Goal: Information Seeking & Learning: Check status

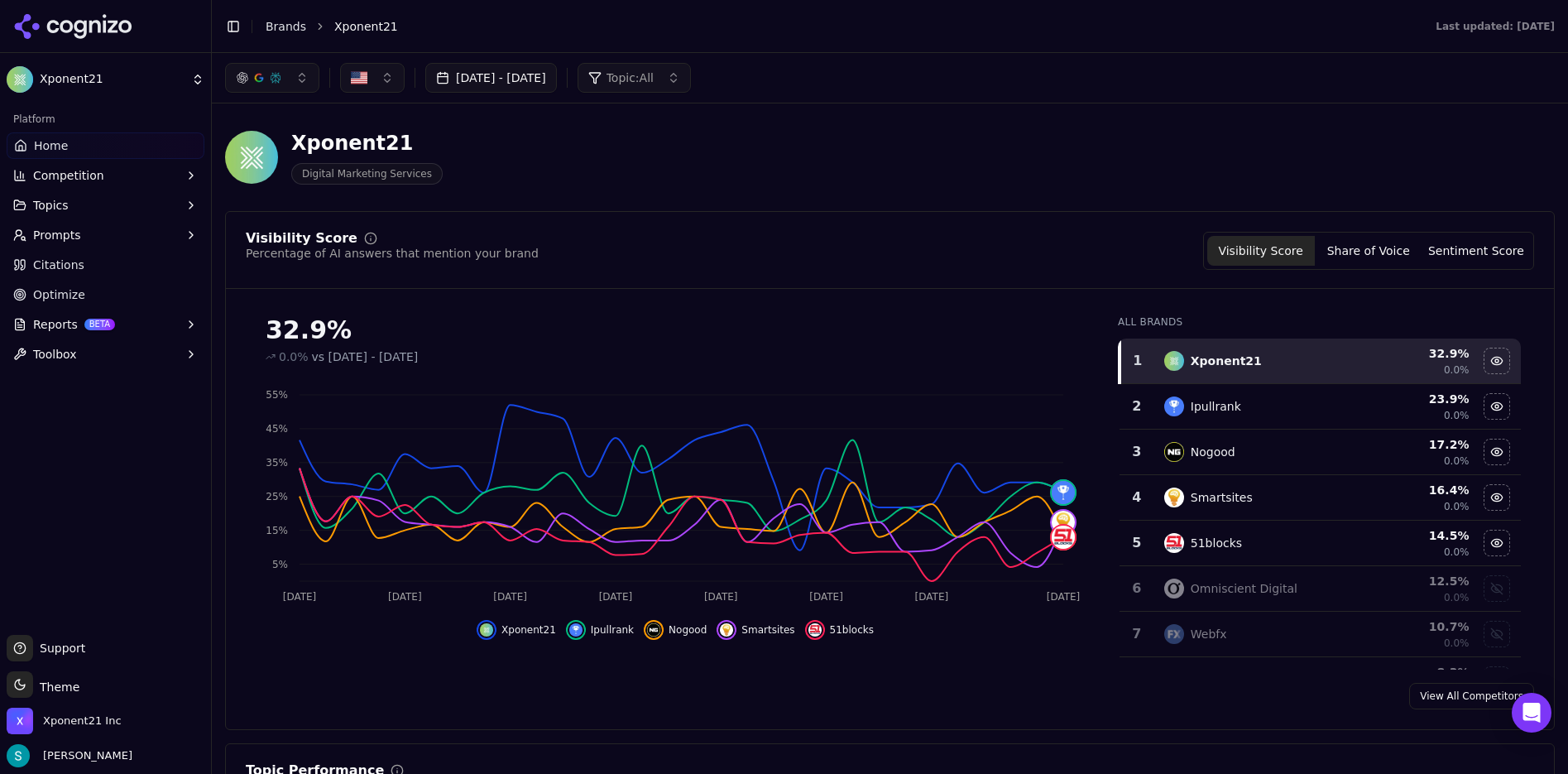
click at [557, 82] on button "[DATE] - [DATE]" at bounding box center [491, 77] width 132 height 30
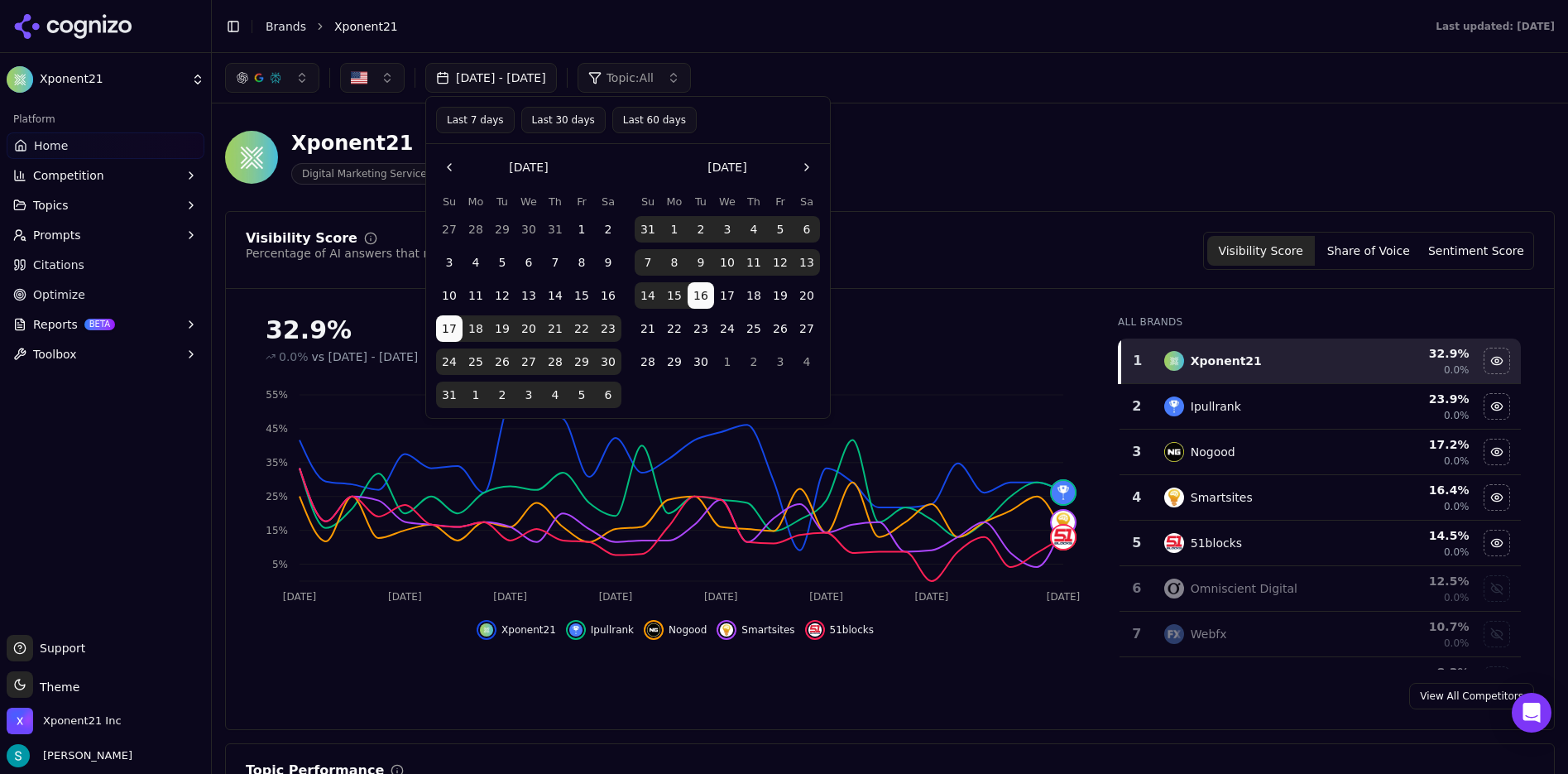
click at [568, 122] on button "Last 30 days" at bounding box center [564, 120] width 84 height 27
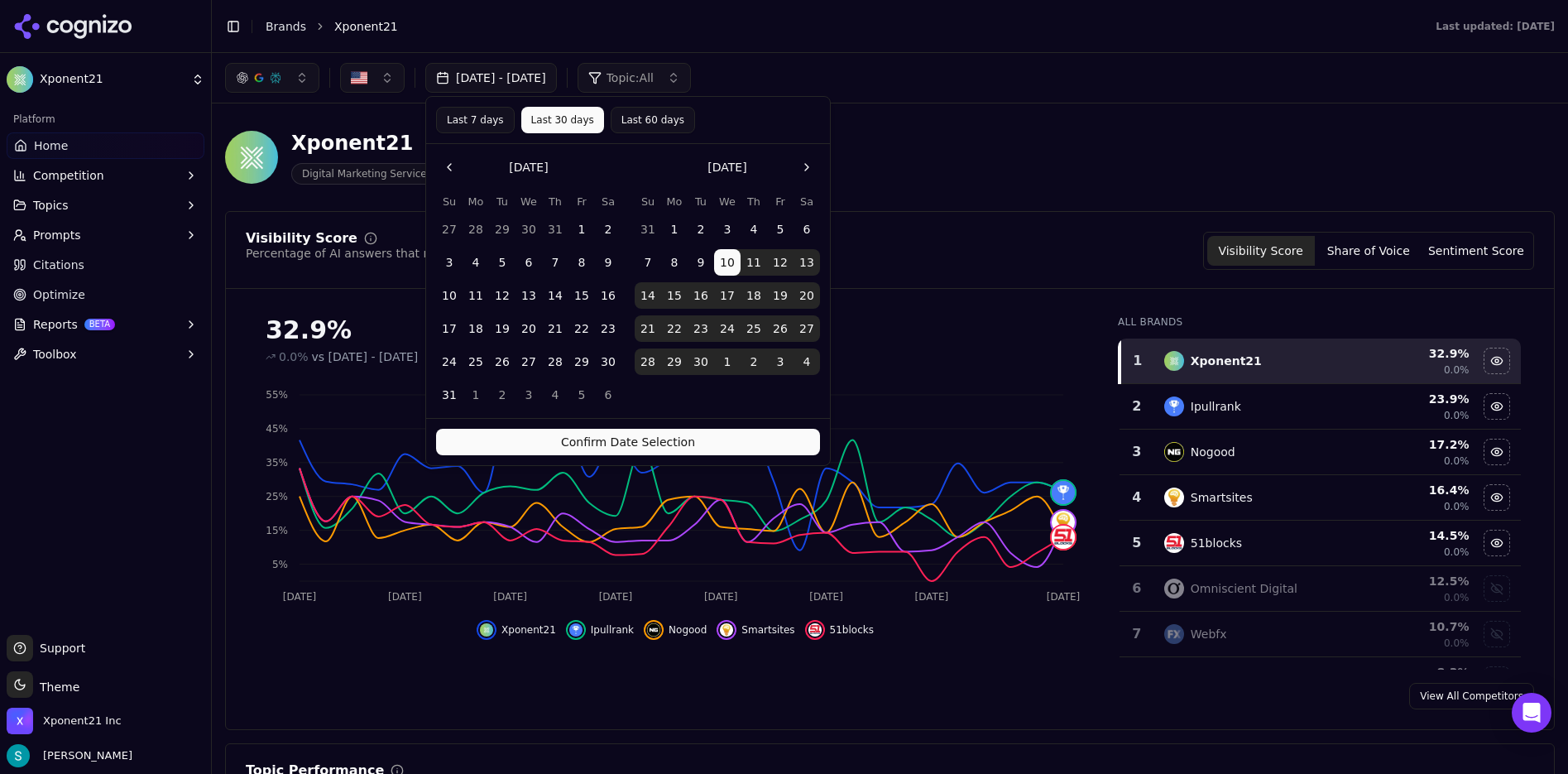
click at [702, 443] on button "Confirm Date Selection" at bounding box center [628, 442] width 384 height 27
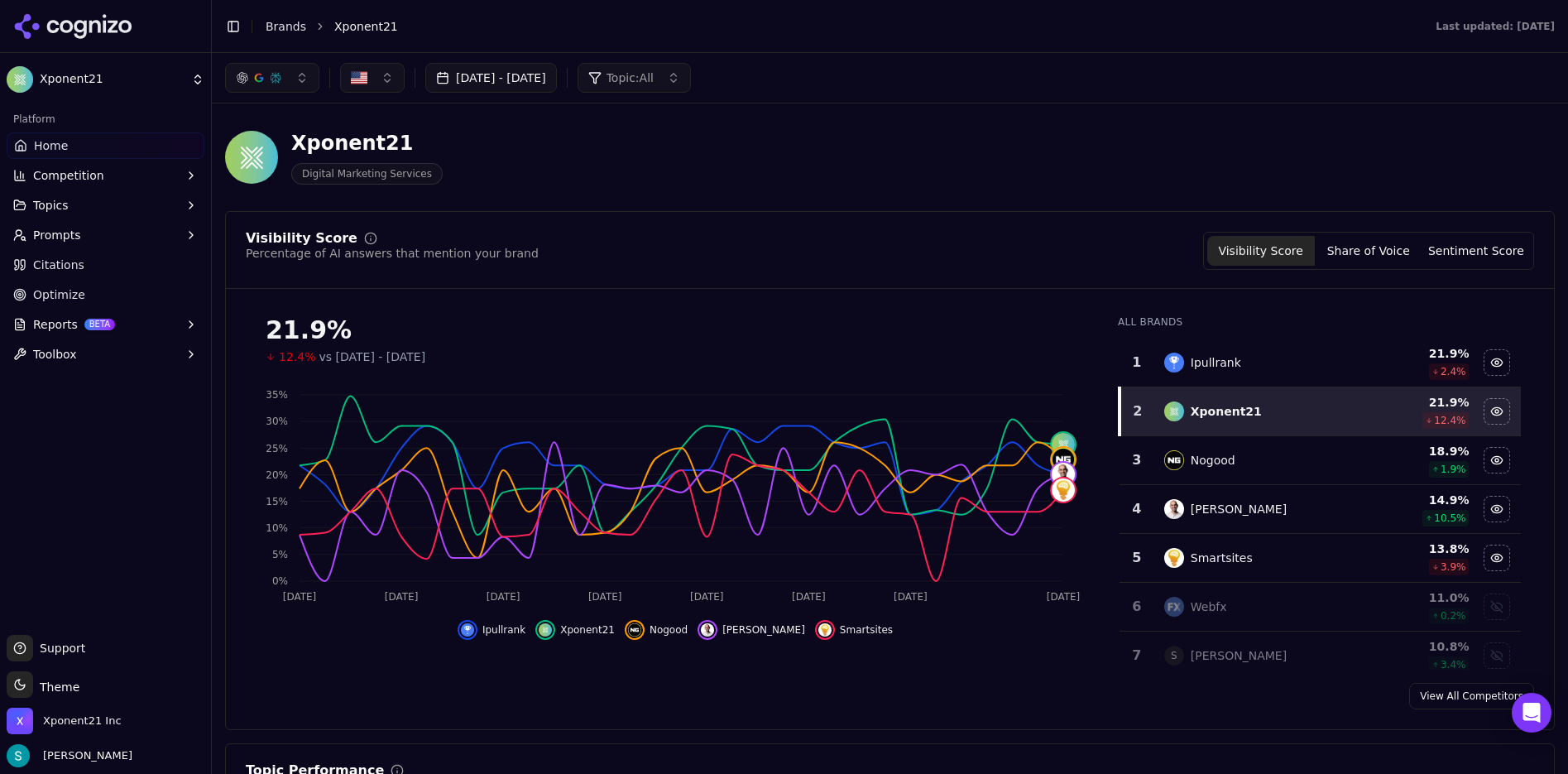
click at [192, 236] on icon "button" at bounding box center [190, 234] width 13 height 13
click at [190, 214] on button "Topics" at bounding box center [106, 205] width 198 height 27
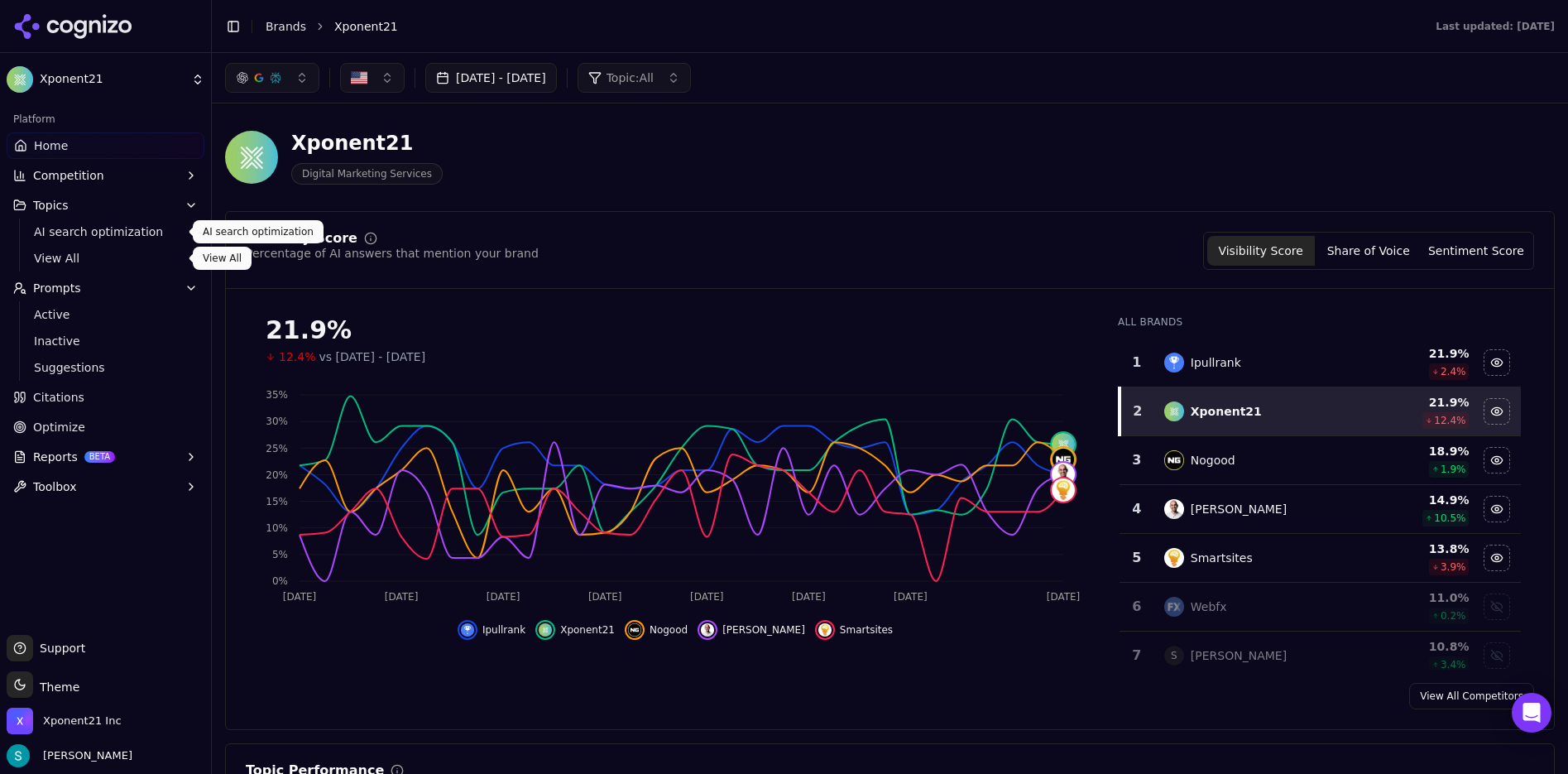
click at [71, 232] on span "AI search optimization" at bounding box center [105, 232] width 144 height 16
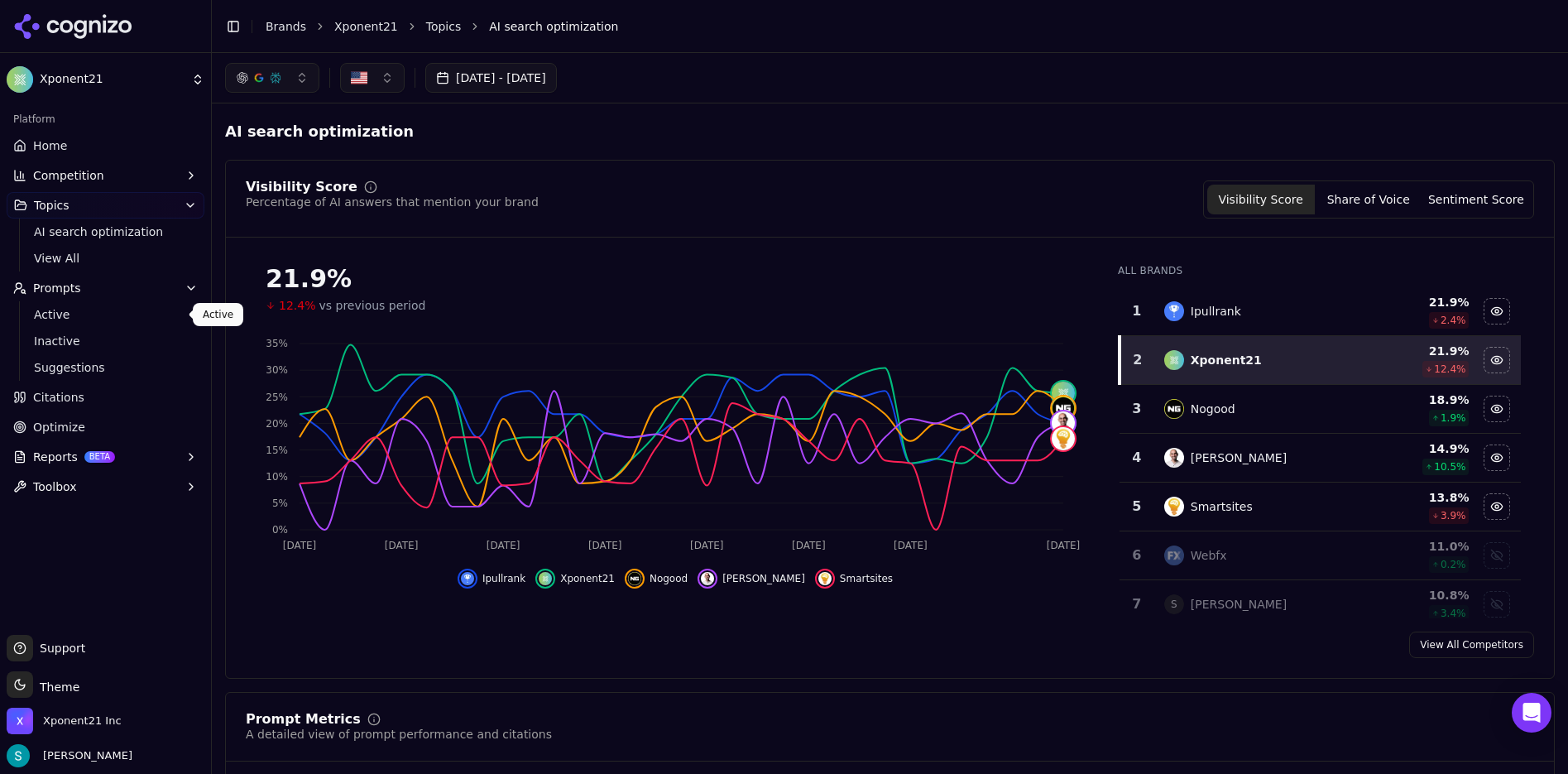
click at [53, 316] on span "Active" at bounding box center [105, 314] width 144 height 16
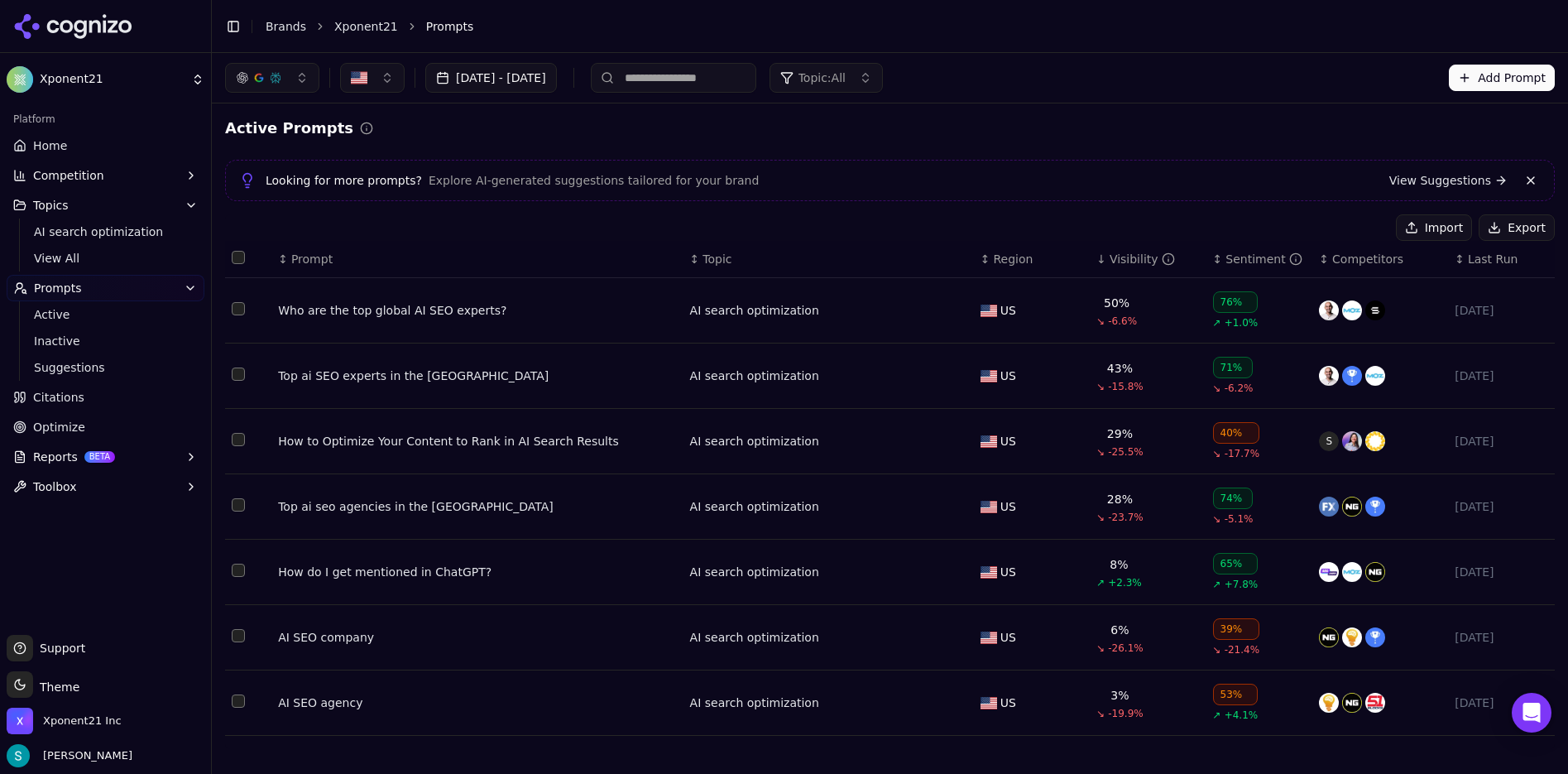
click at [1132, 254] on div "Visibility" at bounding box center [1143, 258] width 65 height 16
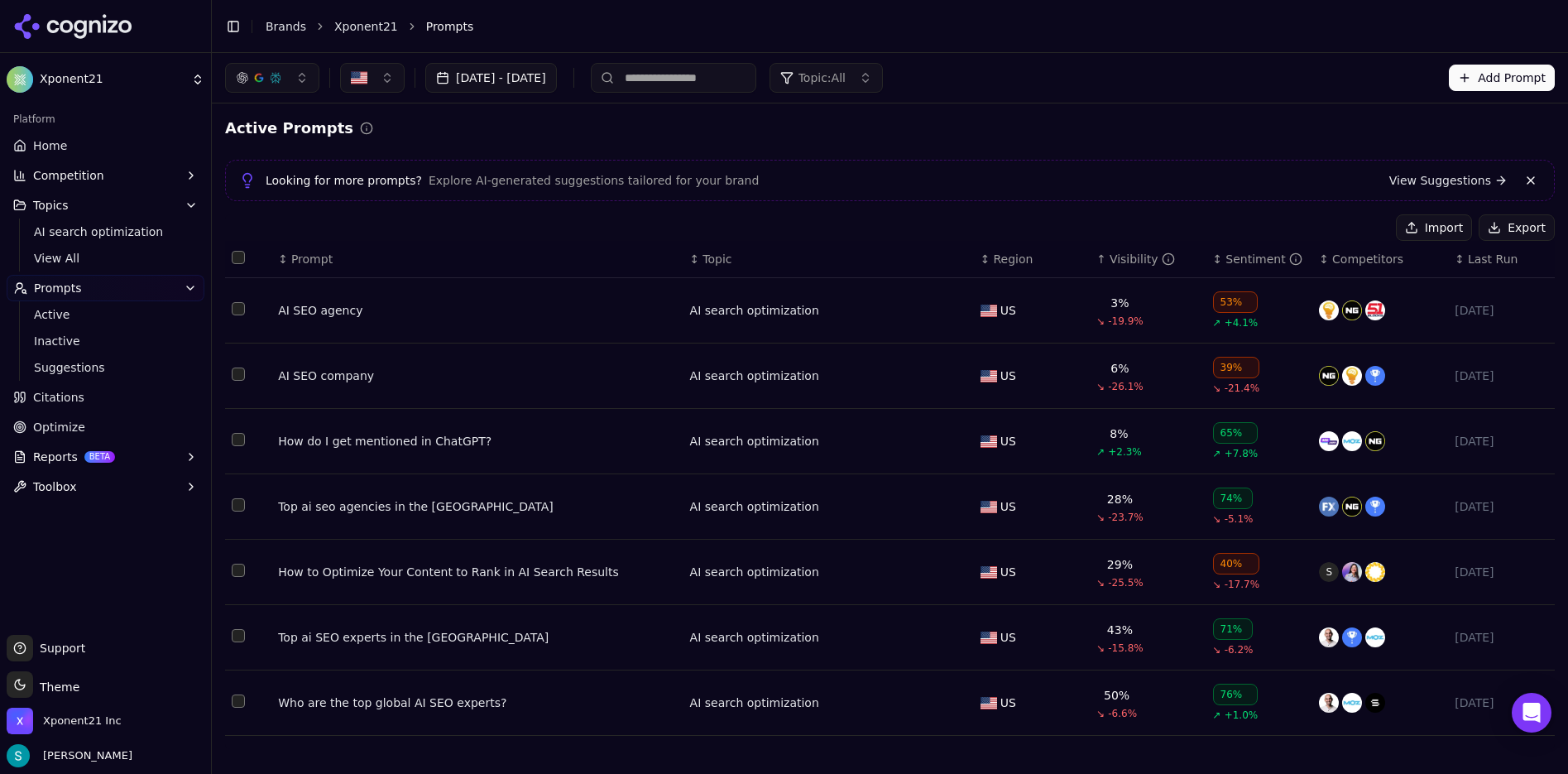
click at [1132, 254] on div "Visibility" at bounding box center [1143, 258] width 65 height 16
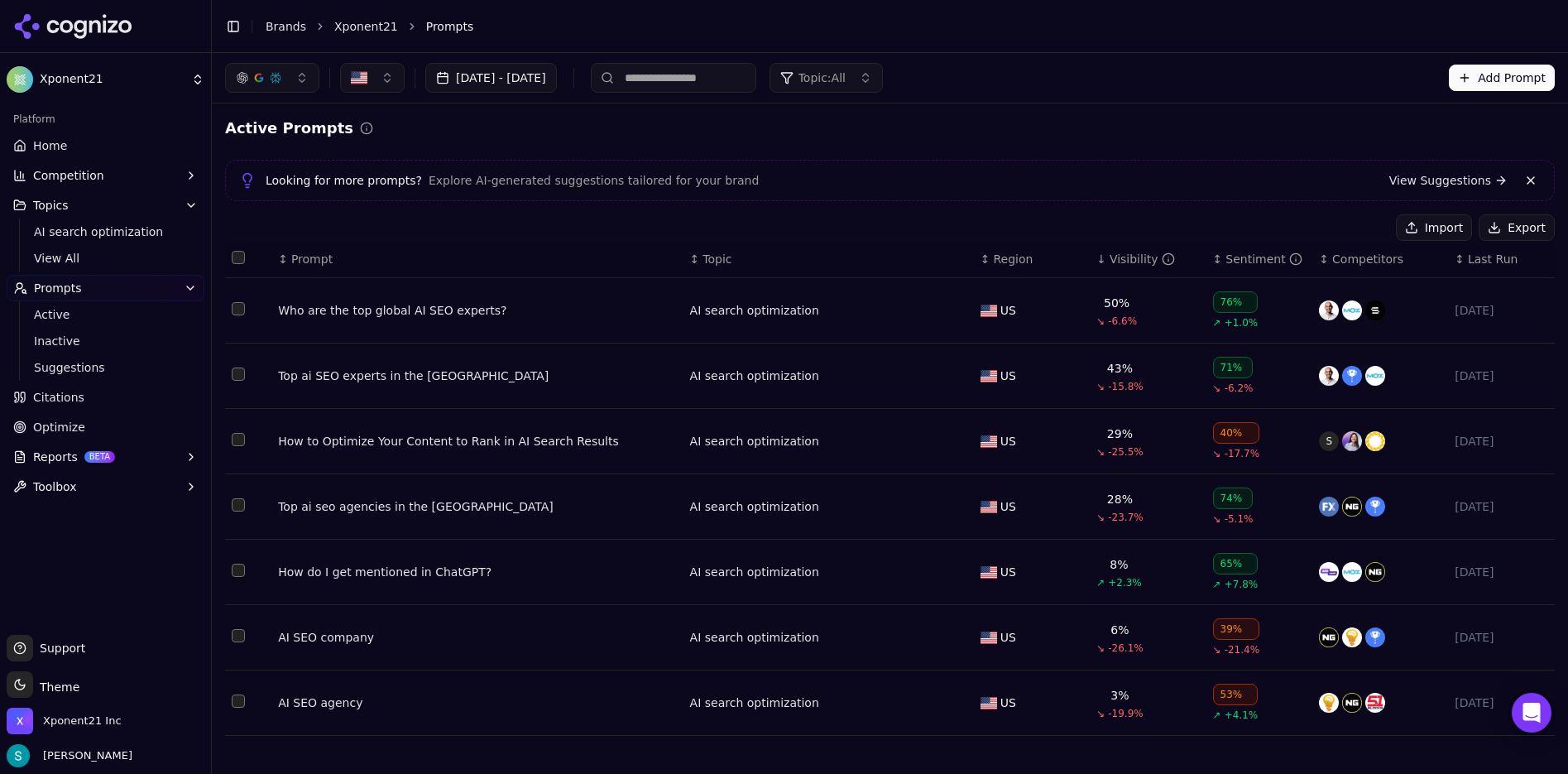
click at [1132, 254] on div "Visibility" at bounding box center [1143, 258] width 65 height 16
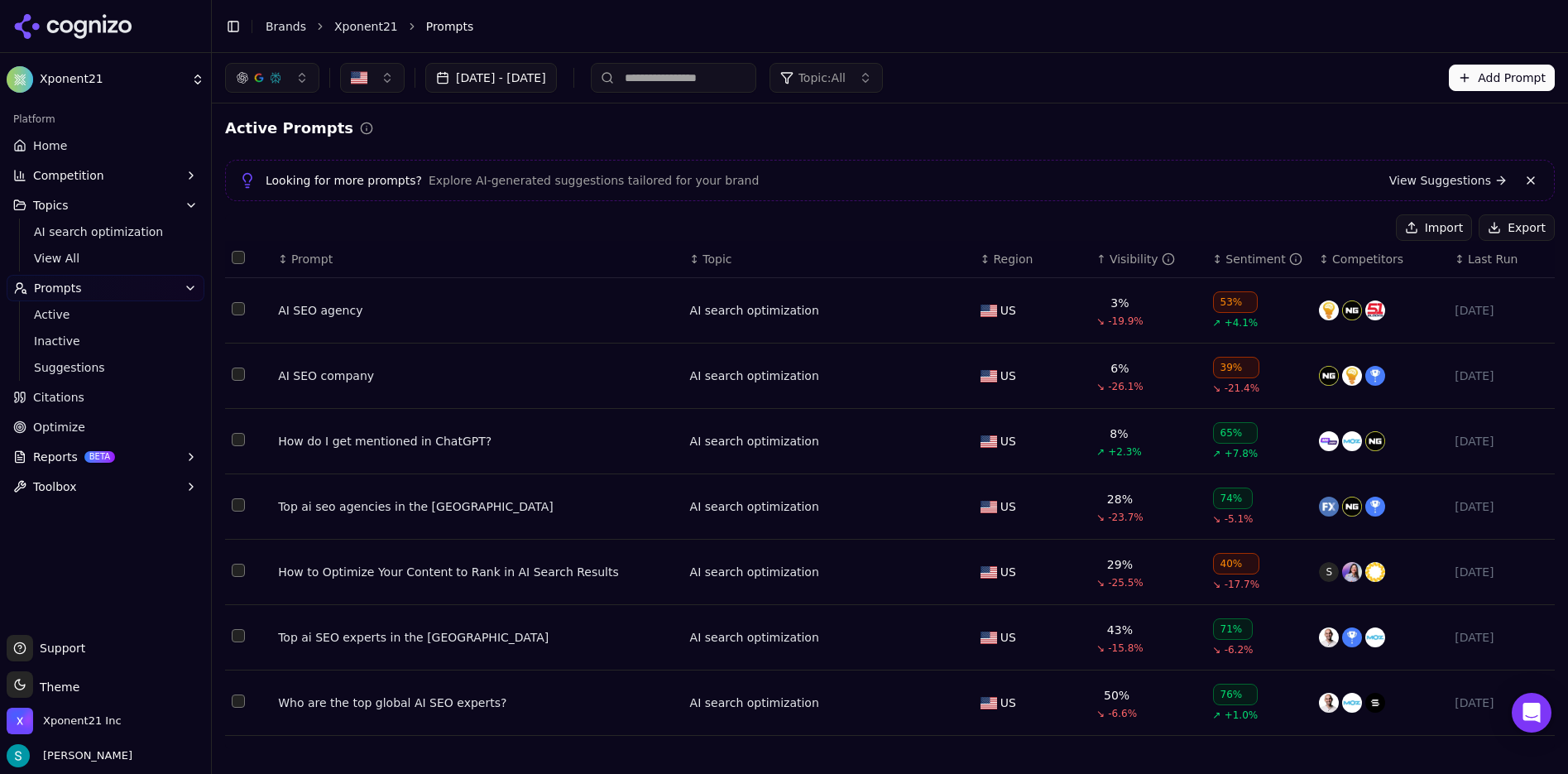
click at [1120, 261] on div "Visibility" at bounding box center [1143, 258] width 65 height 16
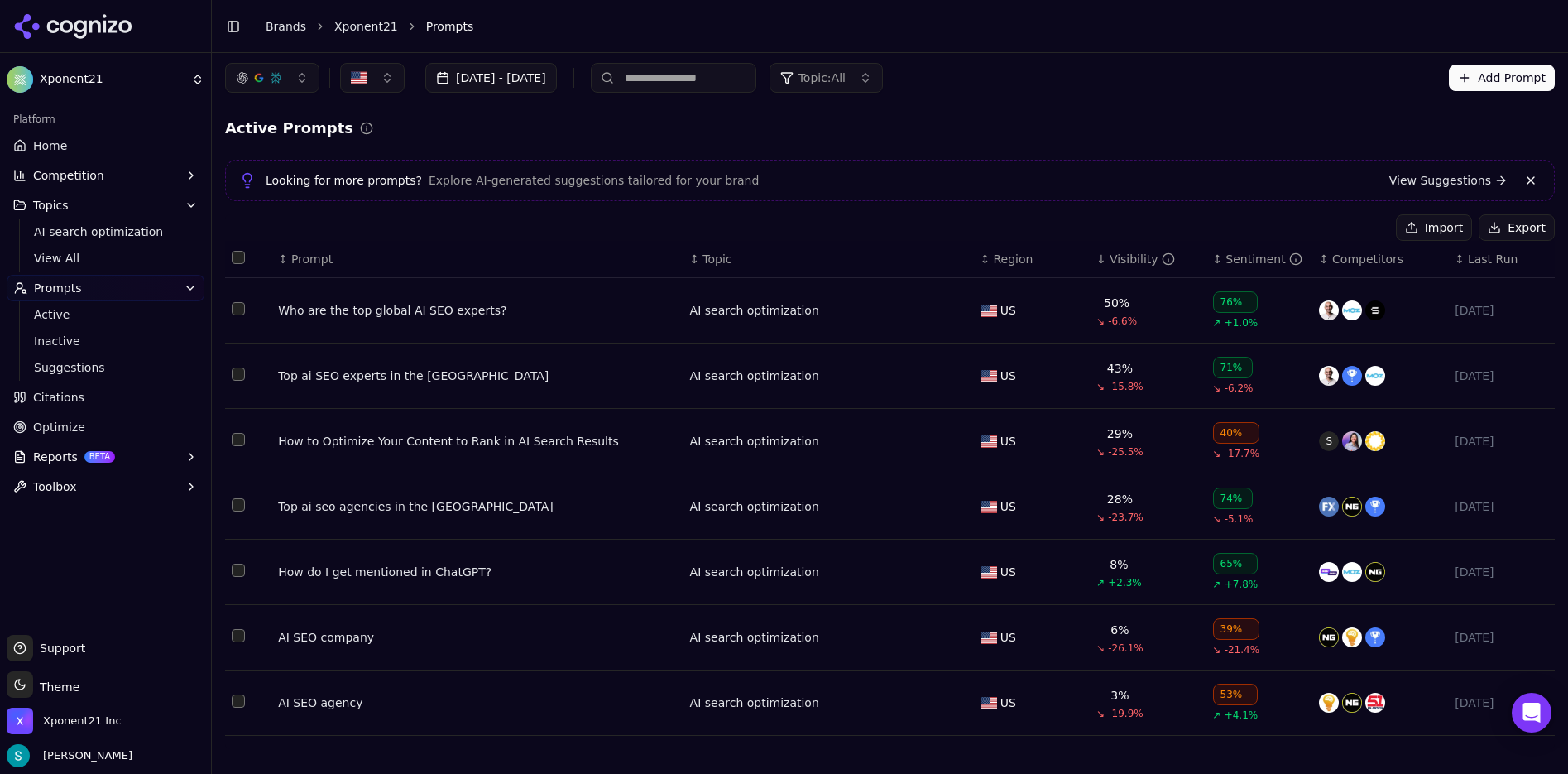
click at [1120, 261] on div "Visibility" at bounding box center [1143, 258] width 65 height 16
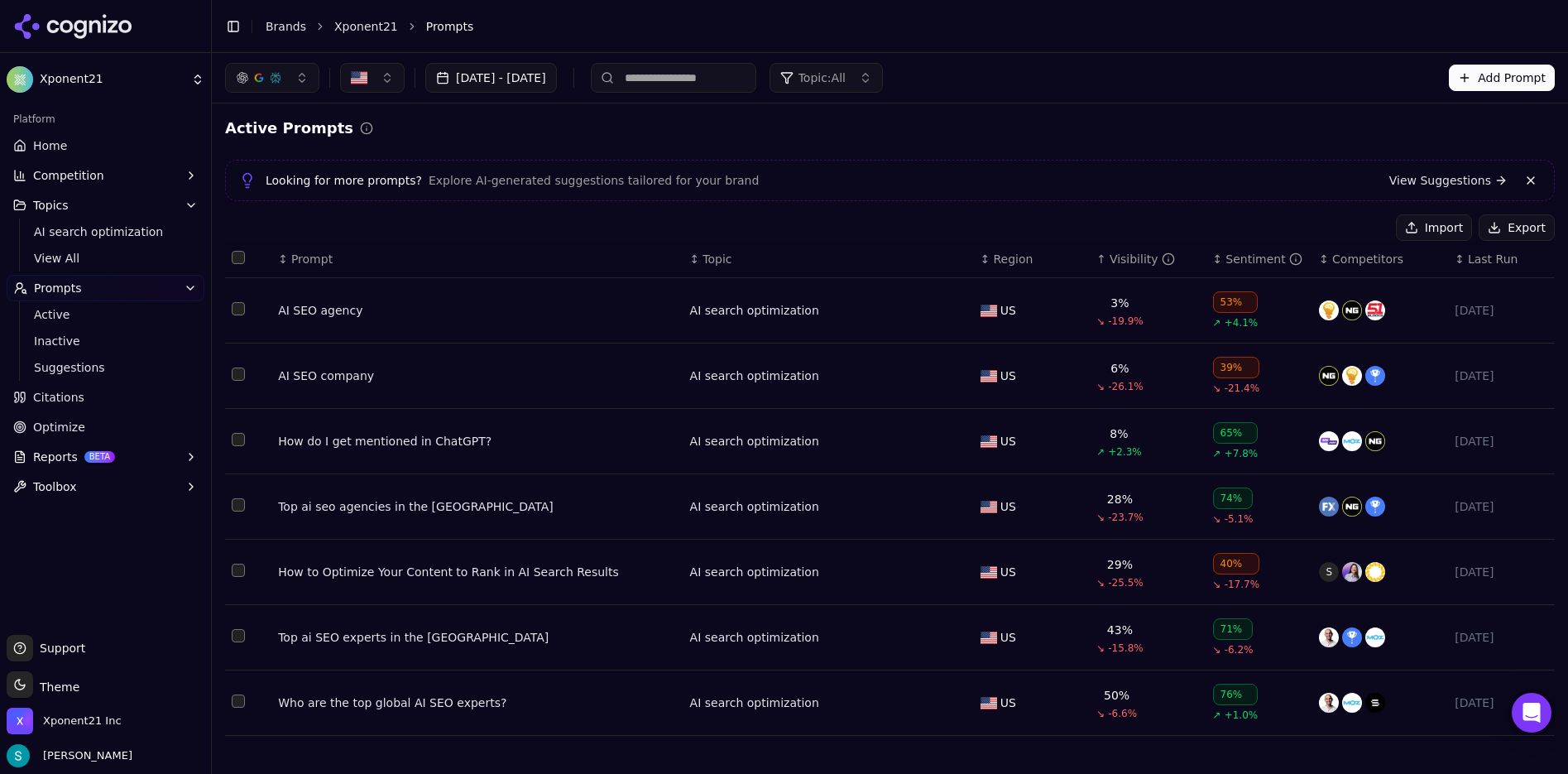
click at [1120, 261] on div "Visibility" at bounding box center [1143, 258] width 65 height 16
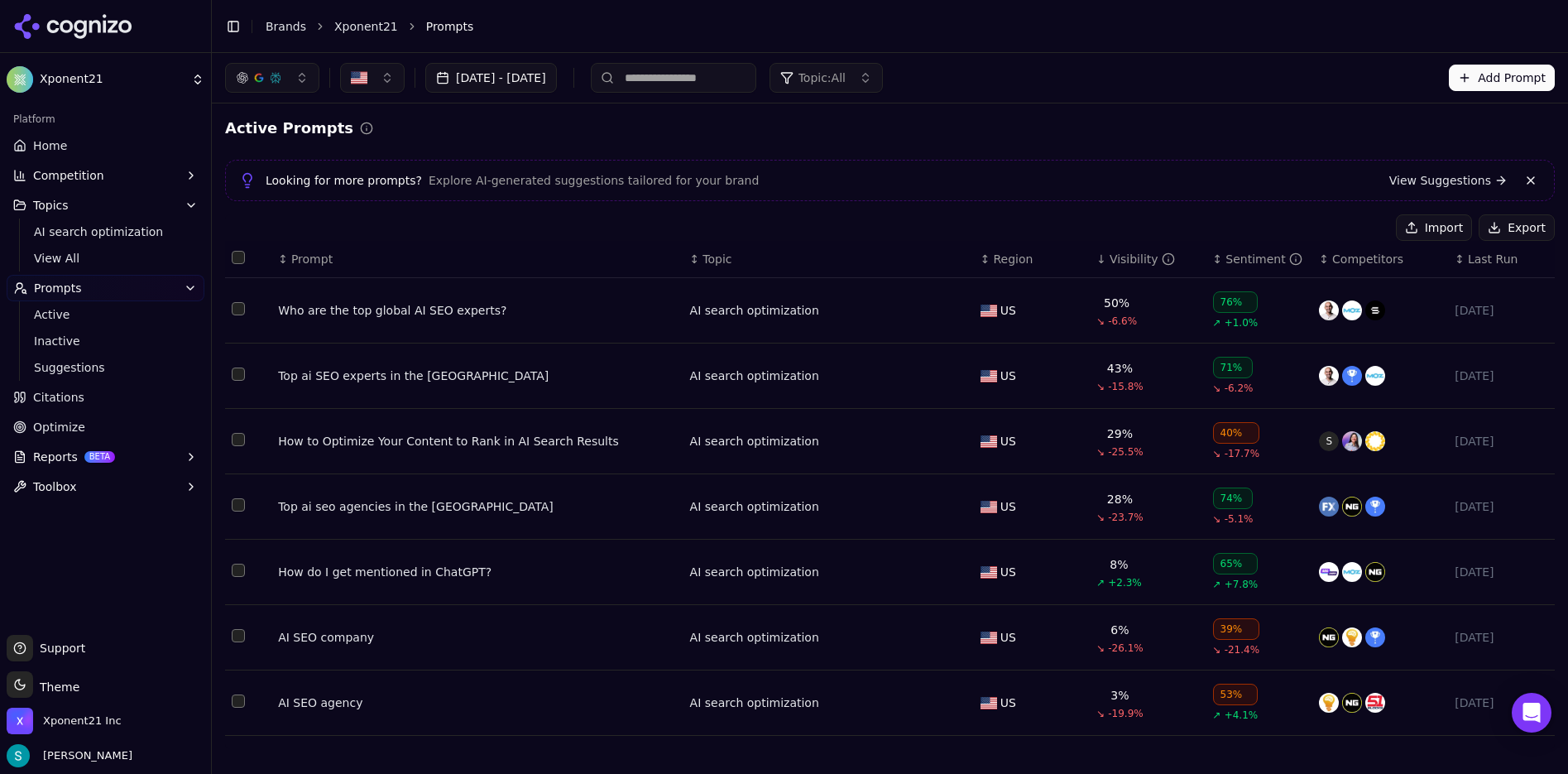
click at [1121, 263] on div "Visibility" at bounding box center [1143, 258] width 65 height 16
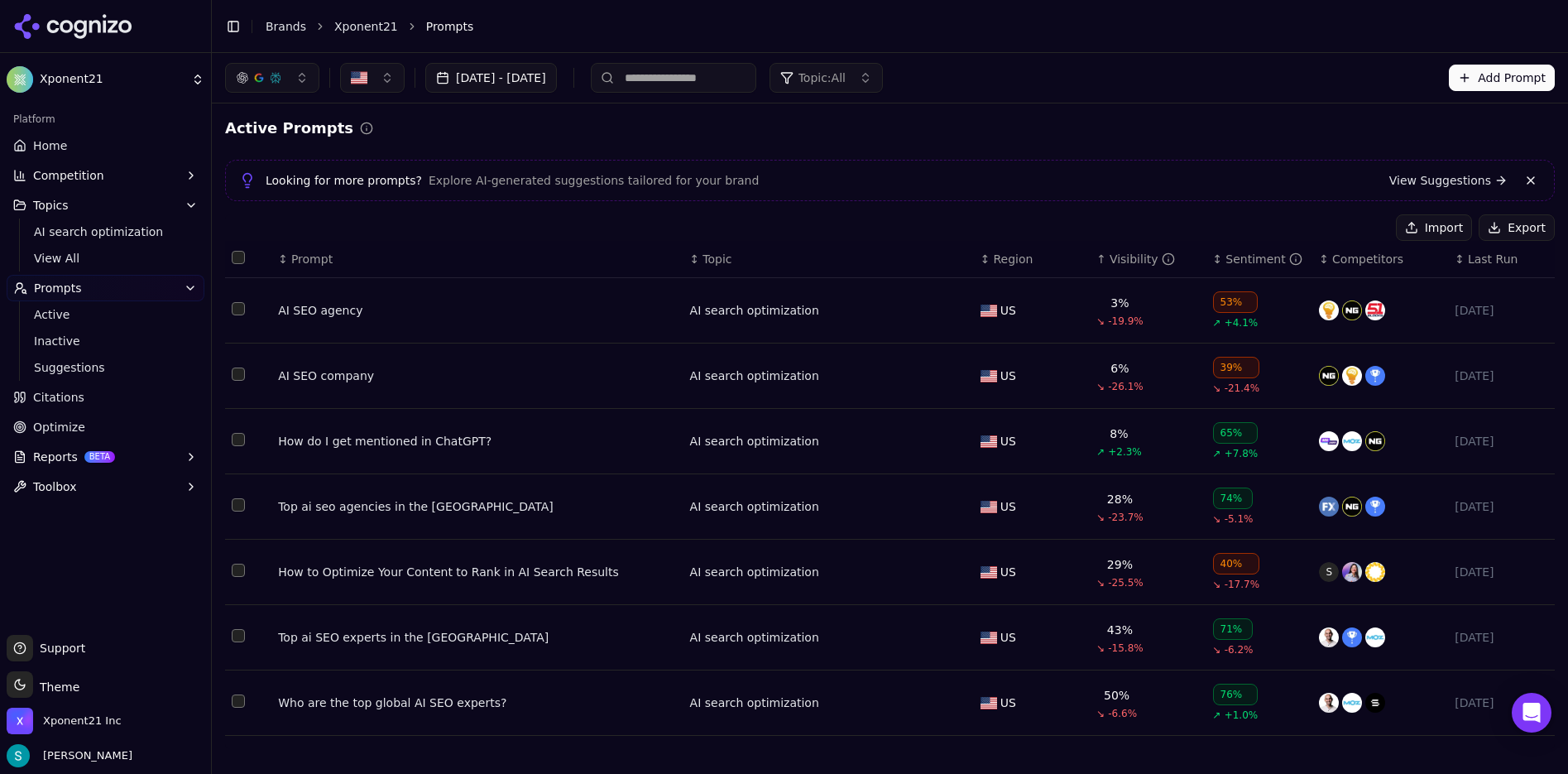
click at [935, 219] on div "Import Export" at bounding box center [890, 227] width 1330 height 27
click at [515, 220] on div "Import Export" at bounding box center [890, 227] width 1330 height 27
click at [1070, 218] on div "Import Export" at bounding box center [890, 227] width 1330 height 27
click at [1080, 19] on li "Prompts" at bounding box center [973, 26] width 1096 height 16
click at [1080, 22] on li "Prompts" at bounding box center [973, 26] width 1096 height 16
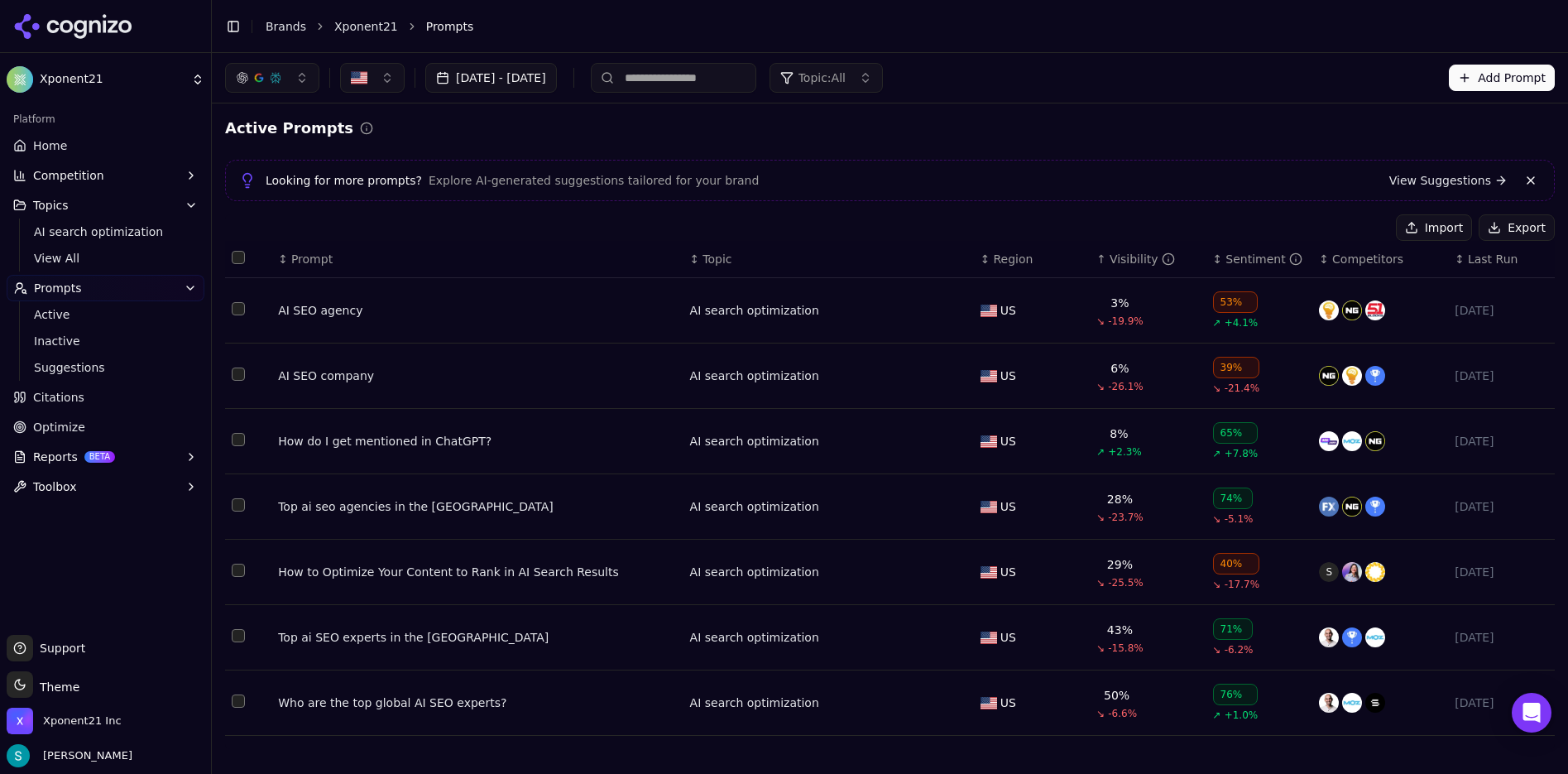
click at [1080, 22] on li "Prompts" at bounding box center [973, 26] width 1096 height 16
